Goal: Task Accomplishment & Management: Manage account settings

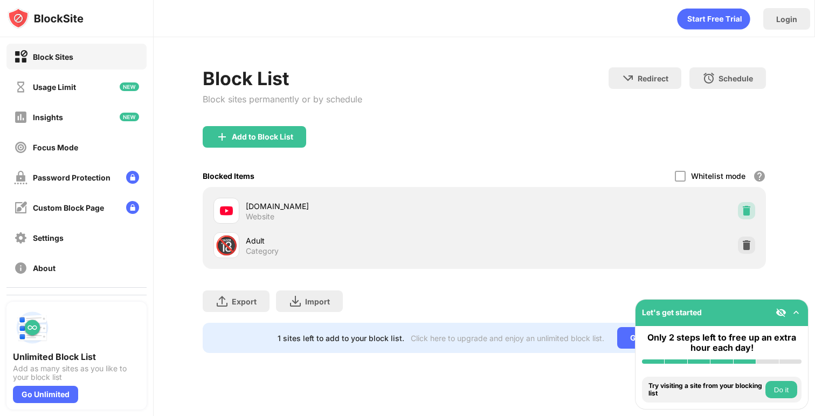
click at [749, 206] on img at bounding box center [746, 210] width 11 height 11
